Goal: Check status: Check status

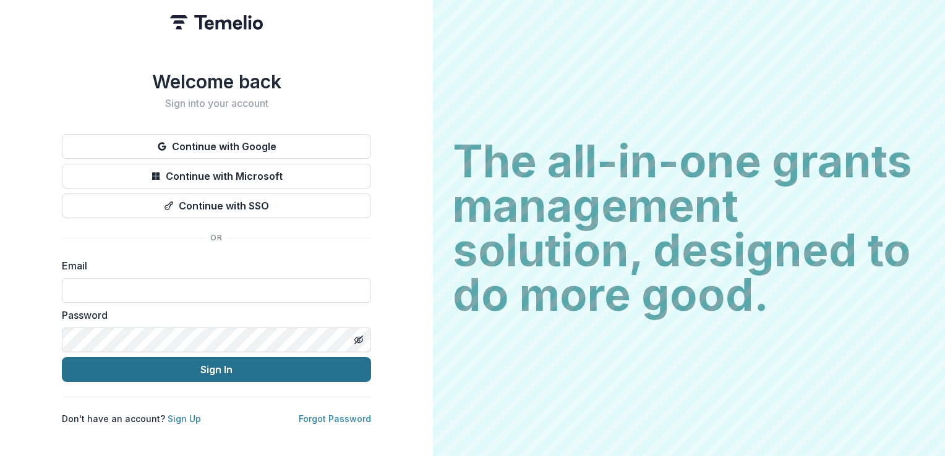
type input "**********"
click at [221, 370] on button "Sign In" at bounding box center [216, 370] width 309 height 25
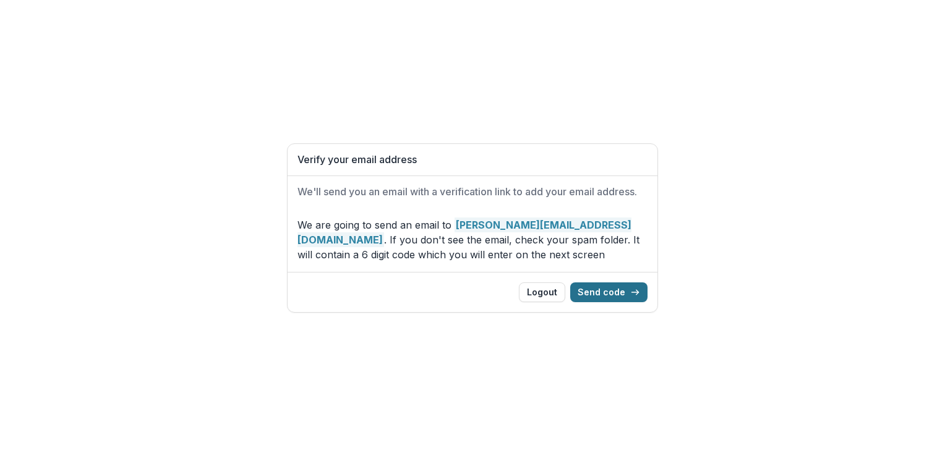
click at [608, 296] on button "Send code" at bounding box center [608, 293] width 77 height 20
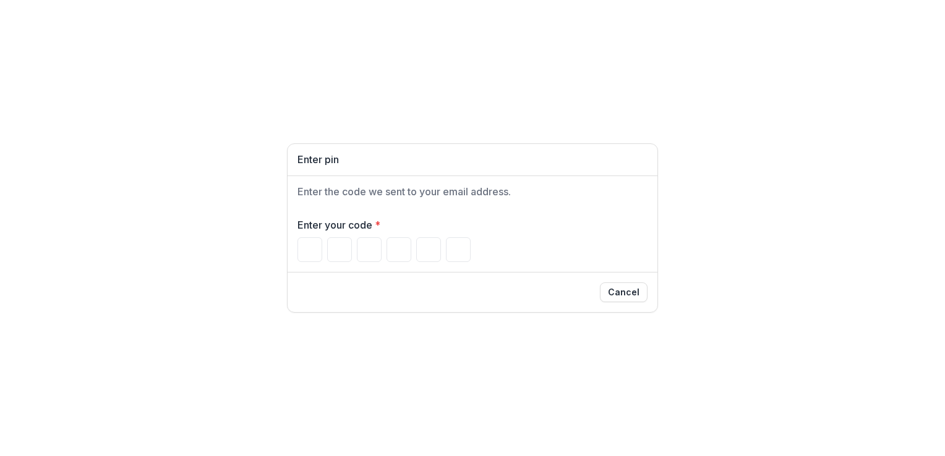
type input "*"
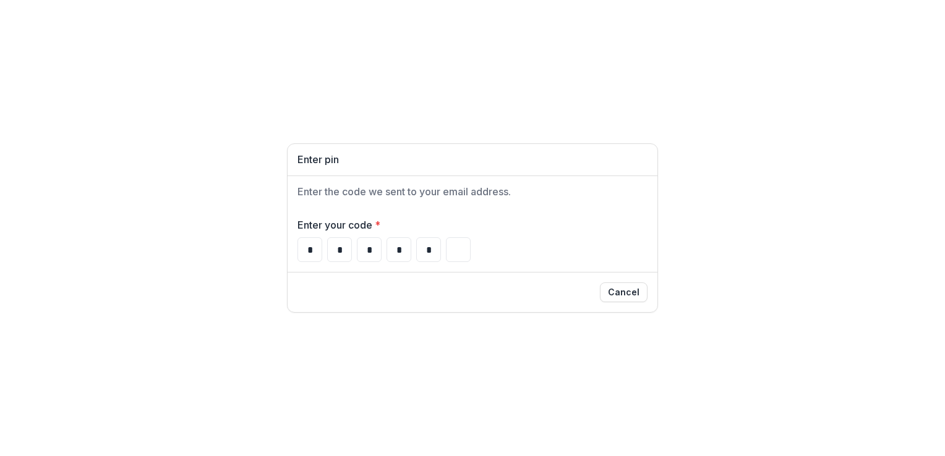
type input "*"
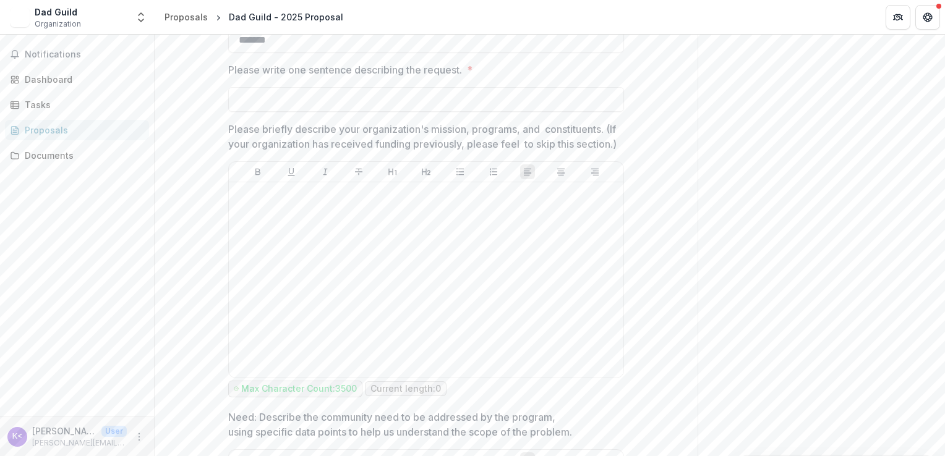
scroll to position [804, 0]
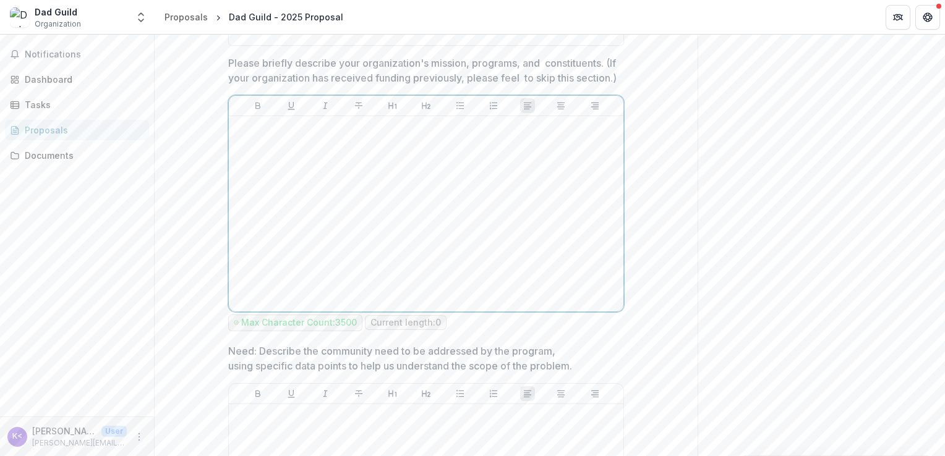
click at [455, 253] on div at bounding box center [426, 214] width 385 height 186
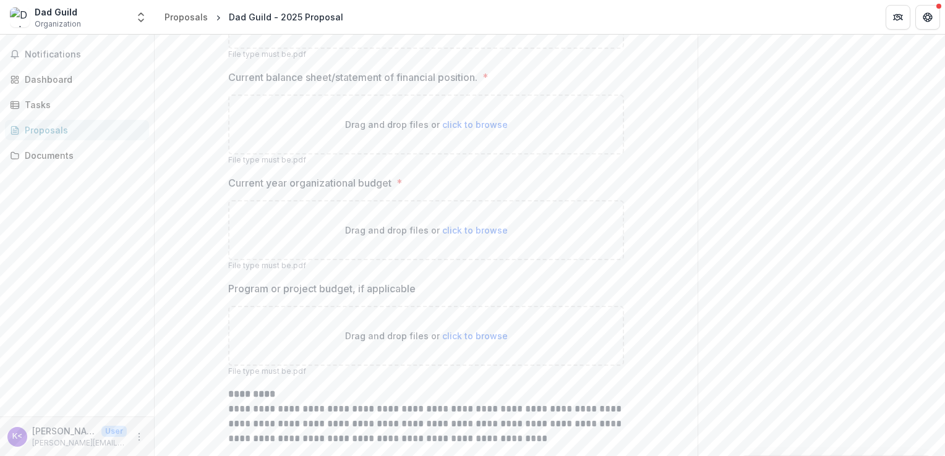
scroll to position [2676, 0]
